Goal: Navigation & Orientation: Go to known website

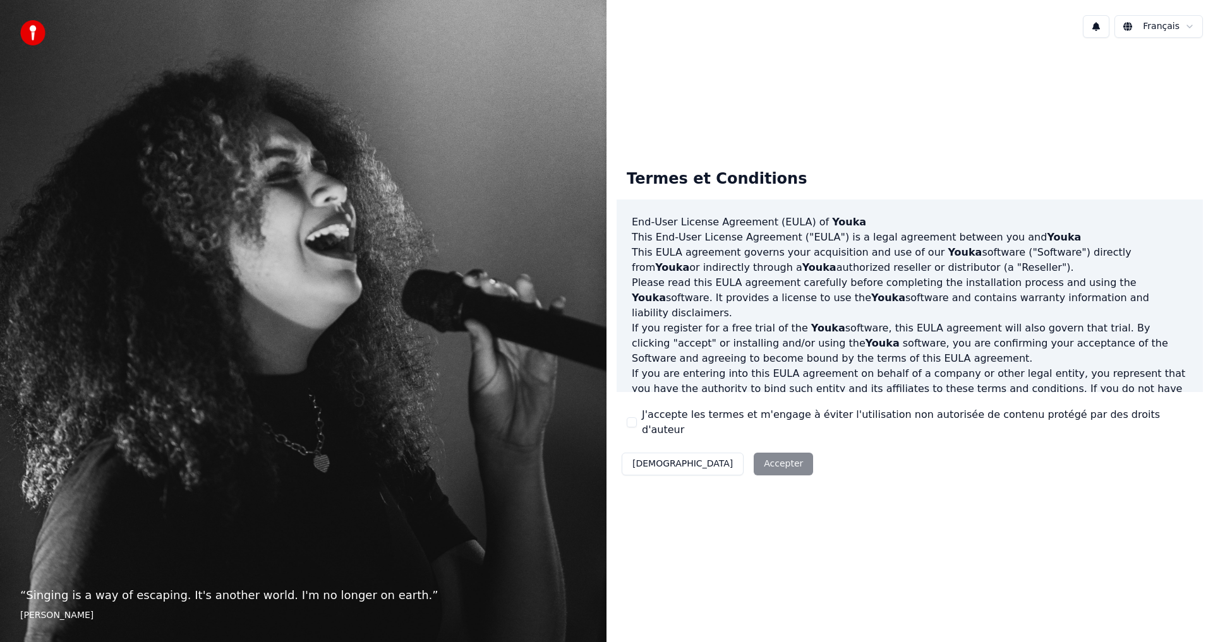
click at [632, 424] on button "J'accepte les termes et m'engage à éviter l'utilisation non autorisée de conten…" at bounding box center [632, 422] width 10 height 10
click at [753, 459] on button "Accepter" at bounding box center [782, 464] width 59 height 23
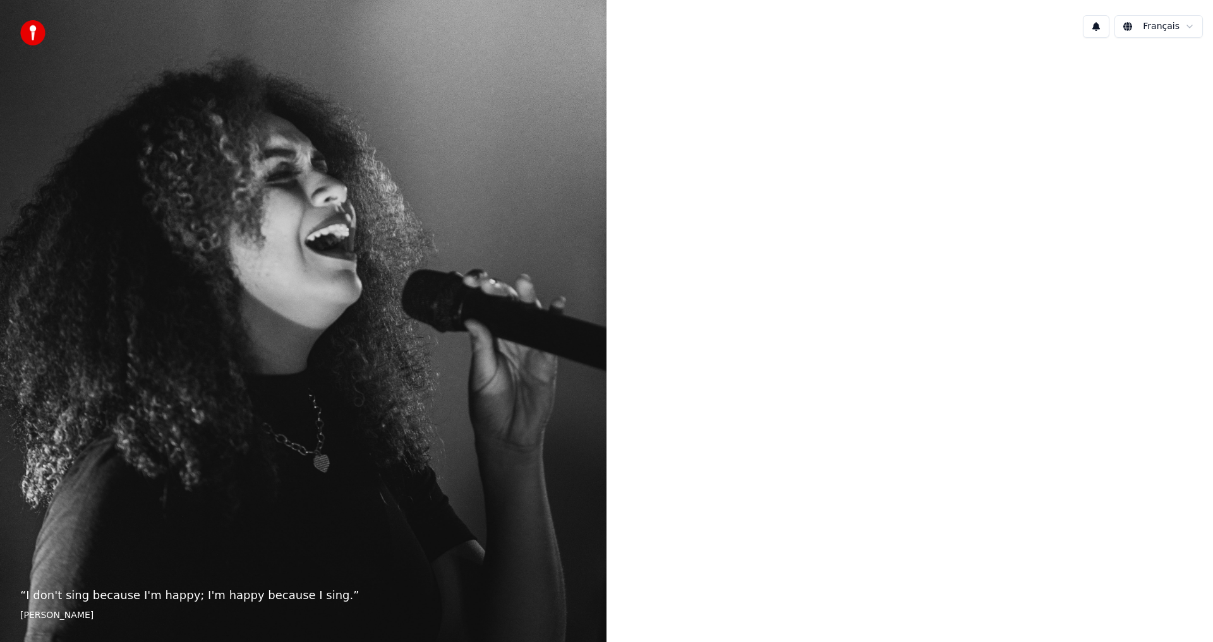
drag, startPoint x: 984, startPoint y: 64, endPoint x: 975, endPoint y: 123, distance: 59.4
click at [975, 123] on div at bounding box center [909, 320] width 606 height 544
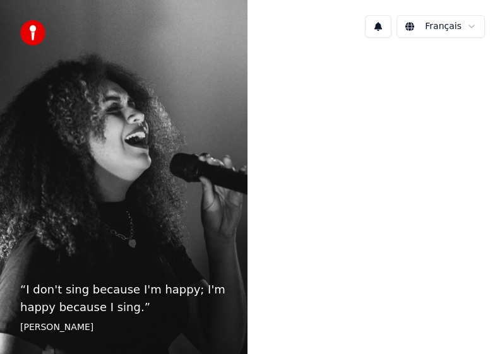
click at [147, 272] on div "“ I don't sing because I'm happy; I'm happy because I sing. ” [PERSON_NAME]" at bounding box center [124, 177] width 248 height 354
click at [91, 320] on blockquote "“ I don't sing because I'm happy; I'm happy because I sing. ” [PERSON_NAME]" at bounding box center [123, 307] width 207 height 53
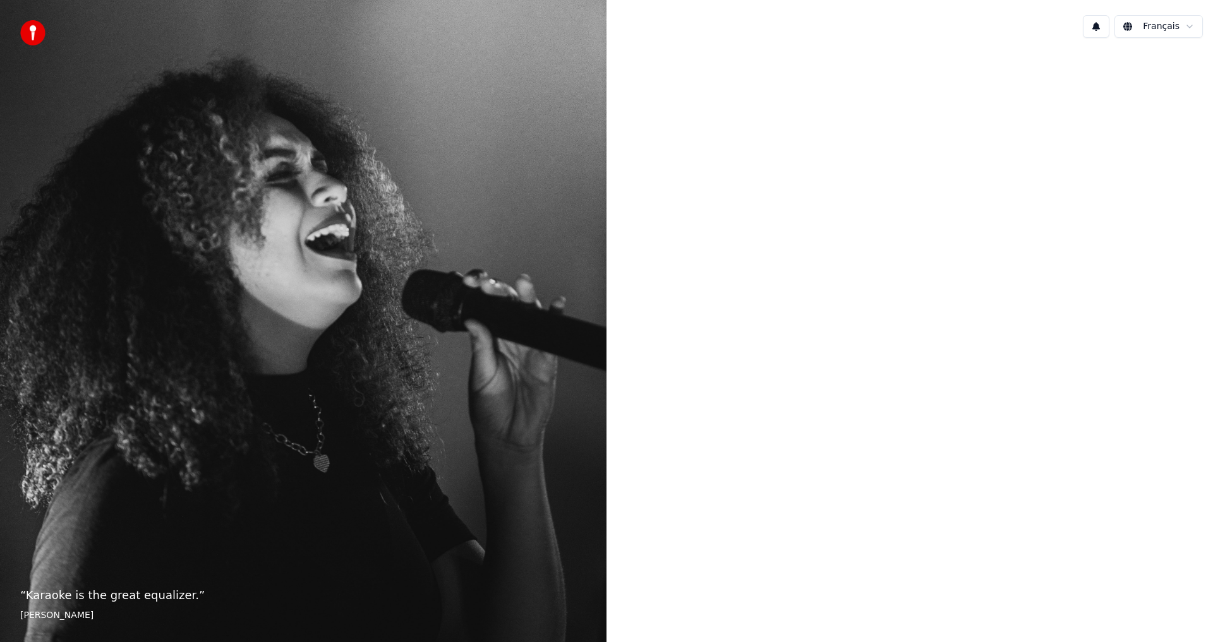
click at [33, 32] on img at bounding box center [32, 32] width 25 height 25
